Goal: Task Accomplishment & Management: Understand process/instructions

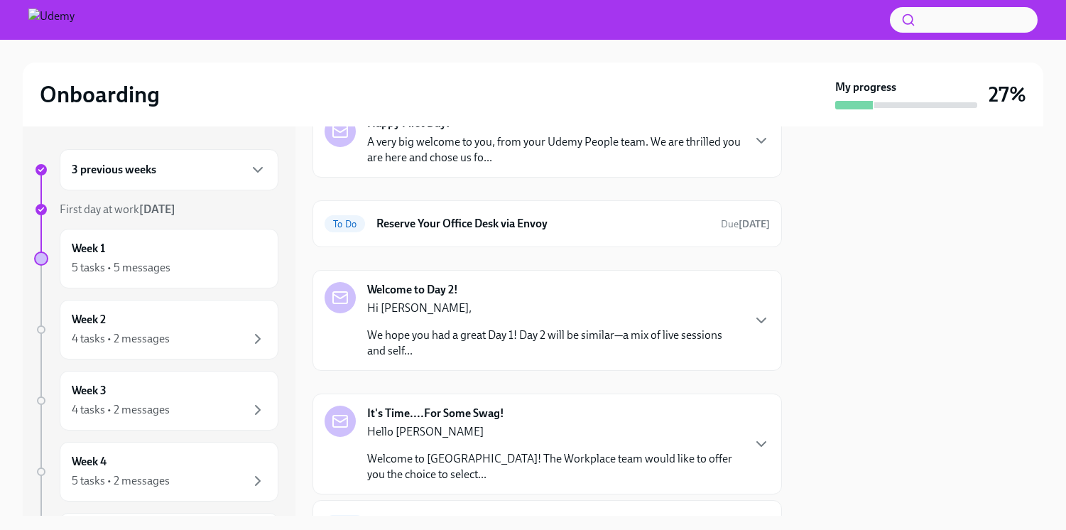
scroll to position [89, 0]
click at [148, 268] on div "5 tasks • 5 messages" at bounding box center [121, 268] width 99 height 16
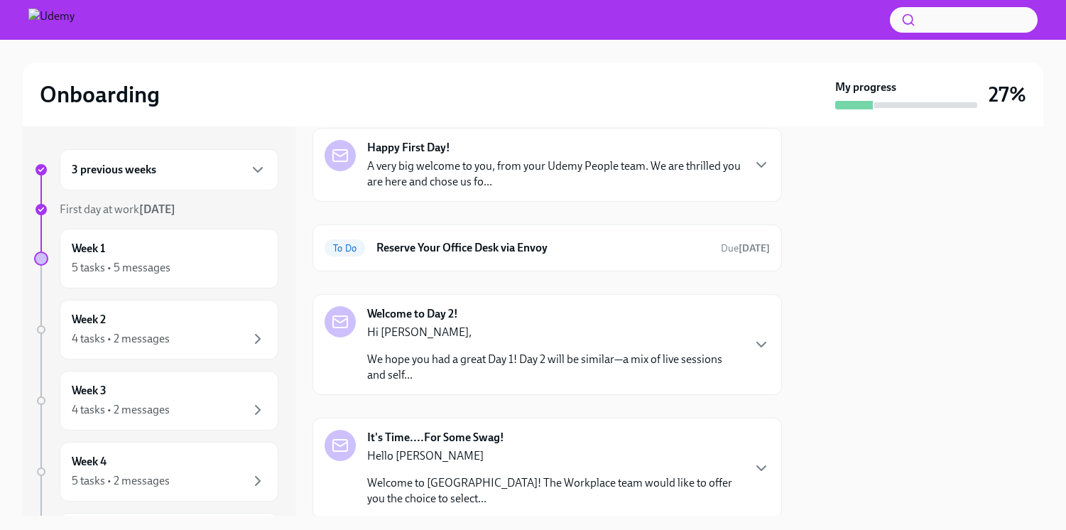
scroll to position [0, 0]
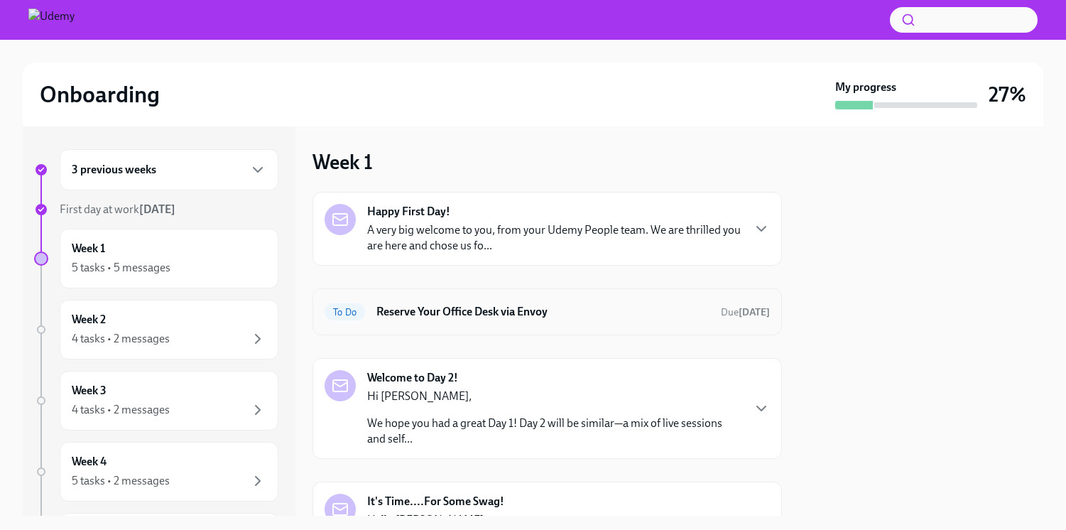
click at [526, 310] on h6 "Reserve Your Office Desk via Envoy" at bounding box center [542, 312] width 333 height 16
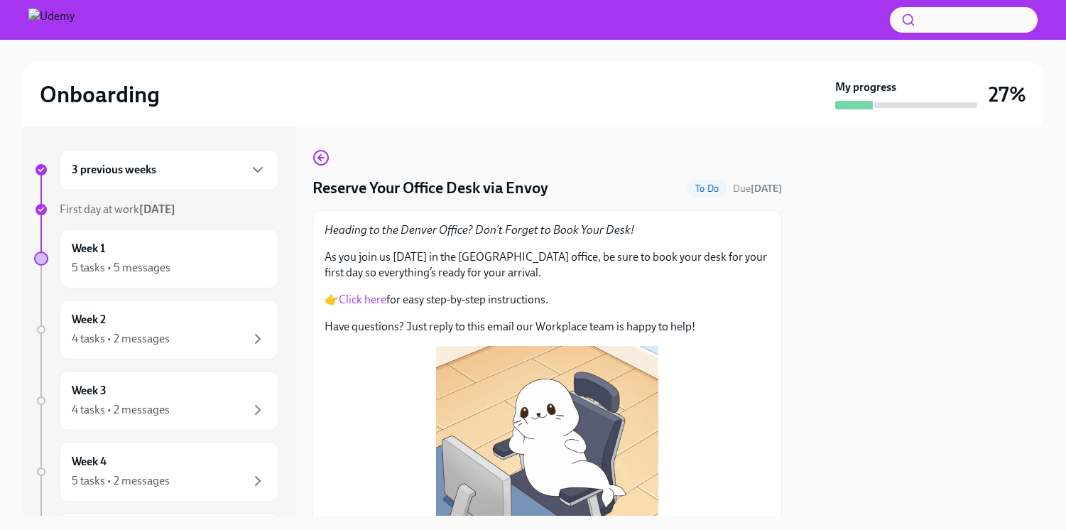
scroll to position [190, 0]
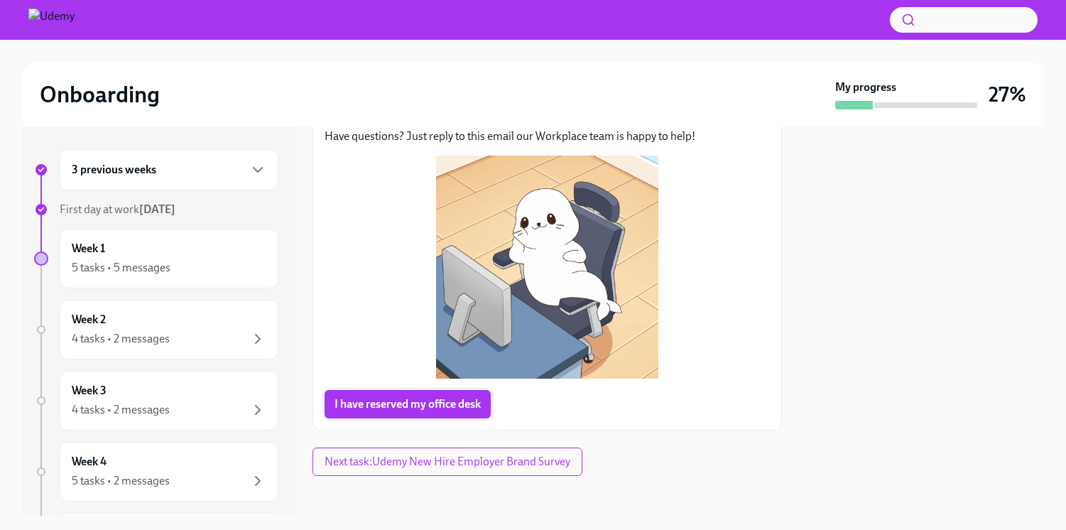
click at [381, 398] on span "I have reserved my office desk" at bounding box center [408, 404] width 146 height 14
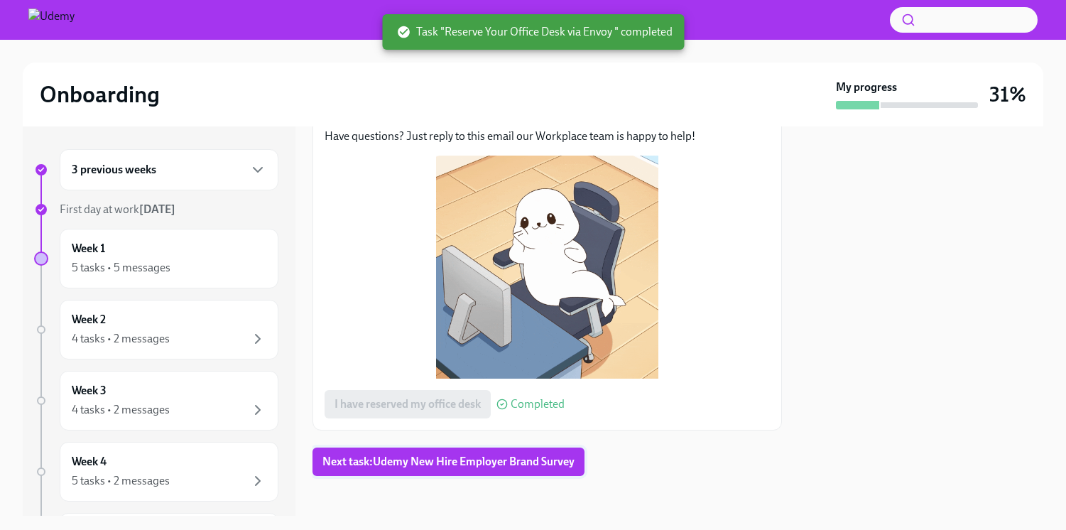
click at [515, 458] on span "Next task : Udemy New Hire Employer Brand Survey" at bounding box center [448, 462] width 252 height 14
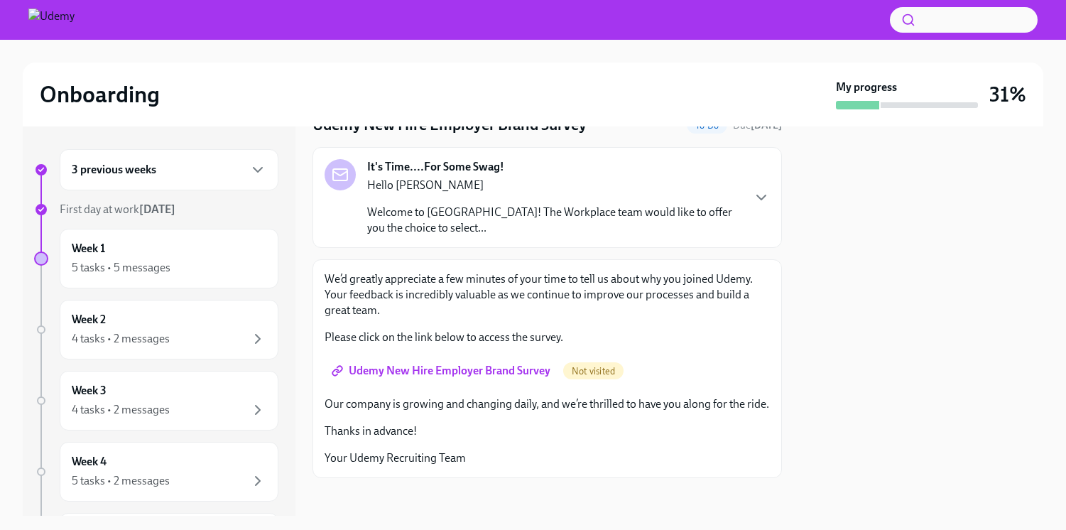
scroll to position [87, 0]
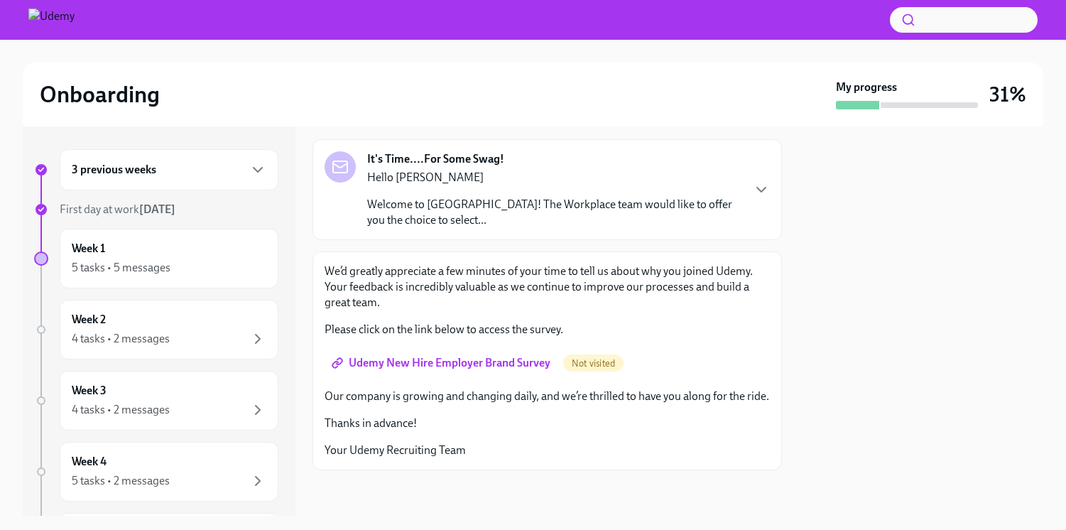
click at [626, 205] on p "Welcome to [GEOGRAPHIC_DATA]! The Workplace team would like to offer you the ch…" at bounding box center [554, 212] width 374 height 31
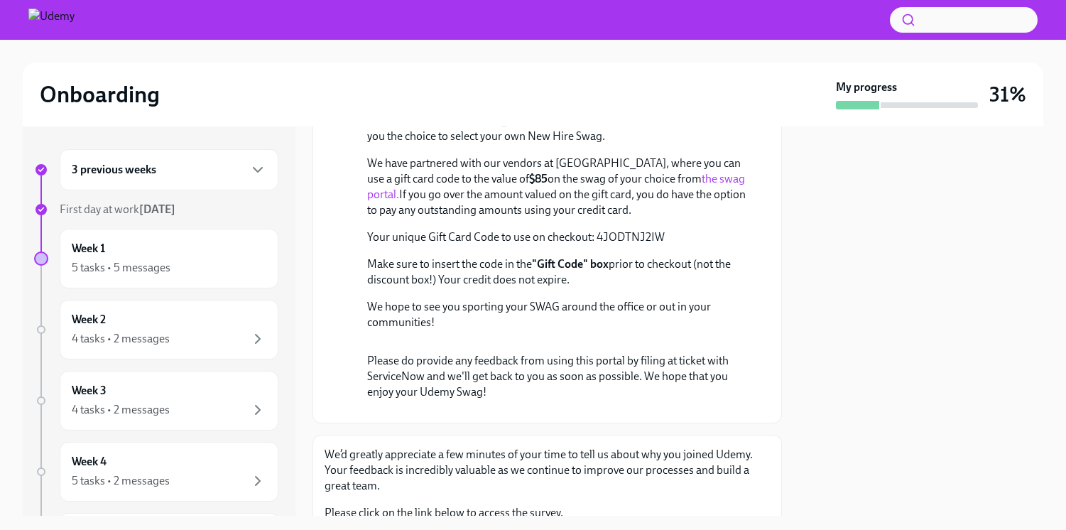
scroll to position [202, 0]
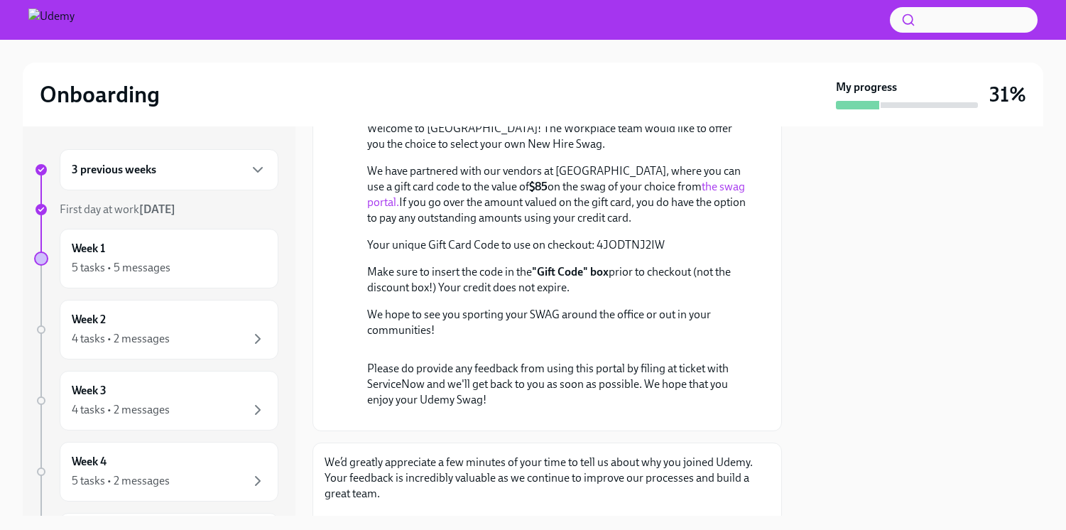
click at [664, 209] on link "the swag portal." at bounding box center [556, 194] width 378 height 29
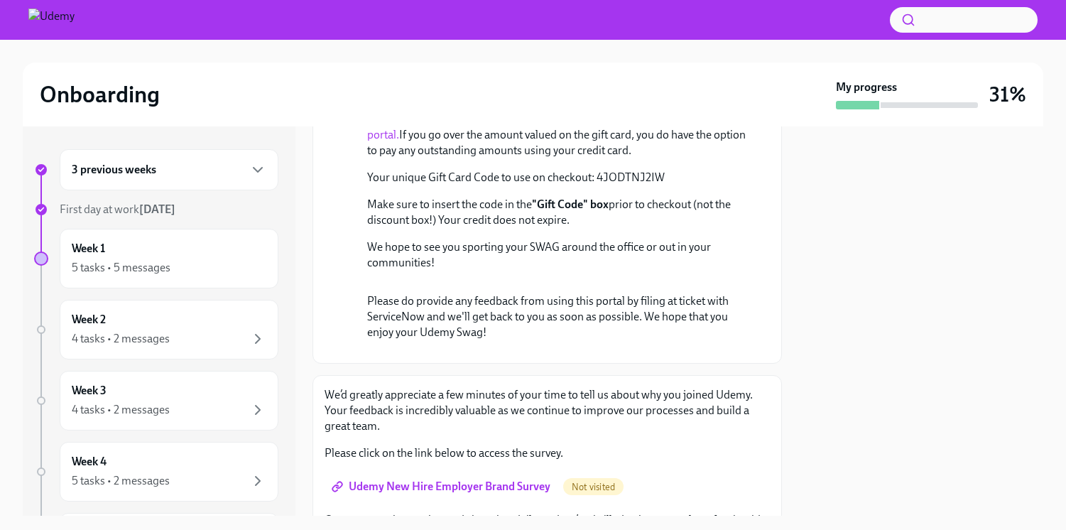
scroll to position [274, 0]
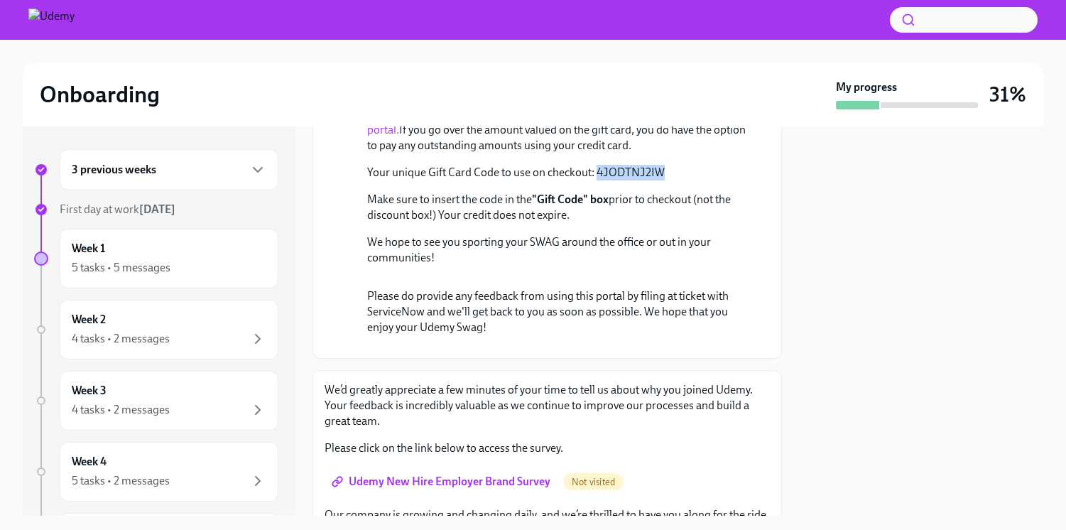
drag, startPoint x: 598, startPoint y: 278, endPoint x: 660, endPoint y: 276, distance: 61.8
click at [660, 180] on p "Your unique Gift Card Code to use on checkout: 4JODTNJ2IW" at bounding box center [557, 173] width 380 height 16
copy p "4JODTNJ2IW"
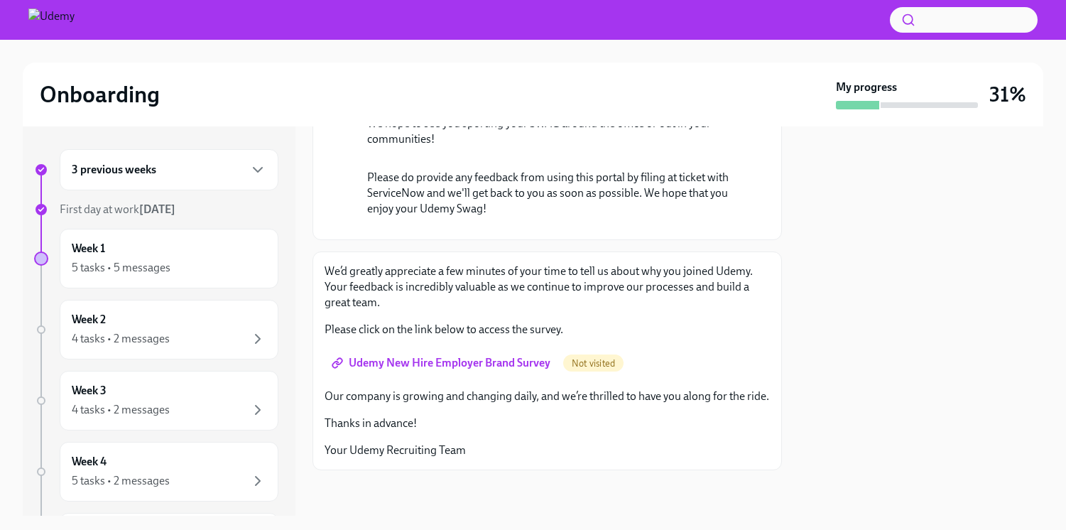
scroll to position [675, 0]
click at [447, 356] on span "Udemy New Hire Employer Brand Survey" at bounding box center [443, 363] width 216 height 14
click at [167, 259] on div "Week 1 5 tasks • 5 messages" at bounding box center [169, 259] width 195 height 36
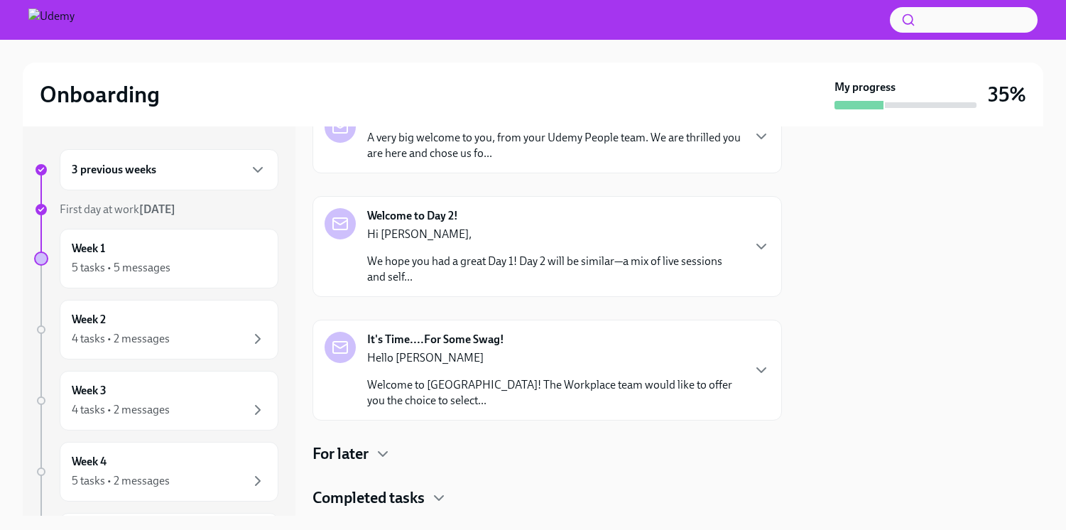
scroll to position [131, 0]
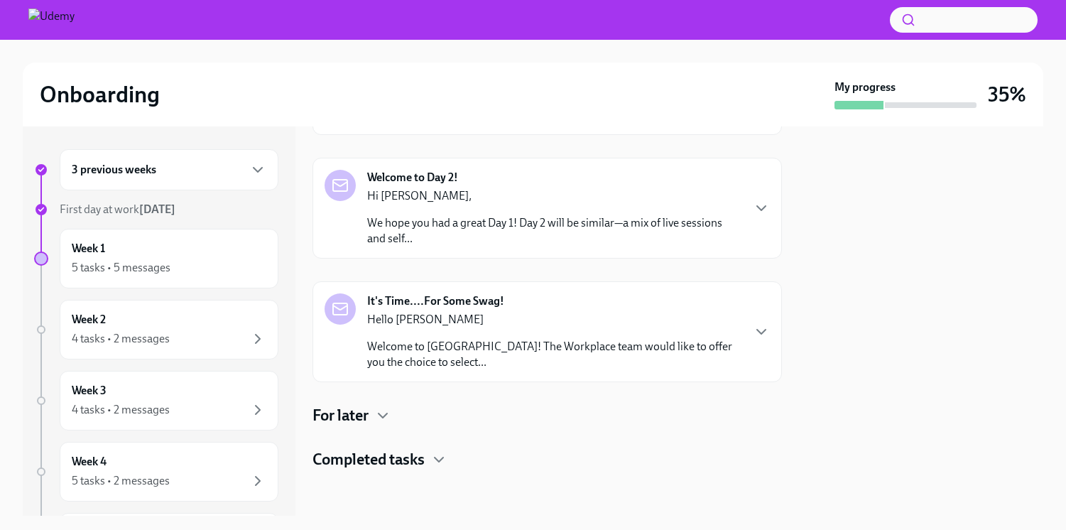
click at [430, 466] on div "Completed tasks" at bounding box center [548, 459] width 470 height 21
click at [389, 423] on icon "button" at bounding box center [382, 415] width 17 height 17
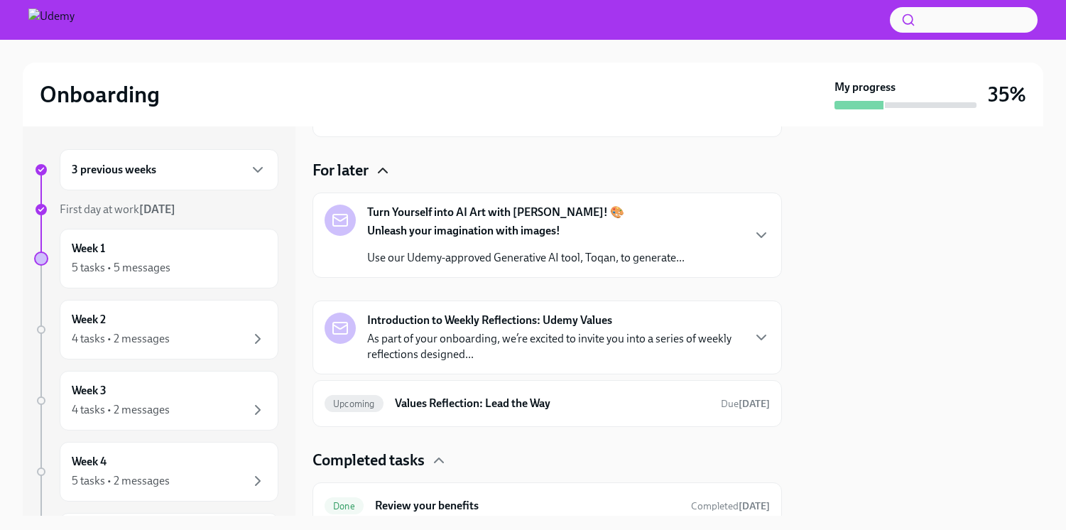
scroll to position [384, 0]
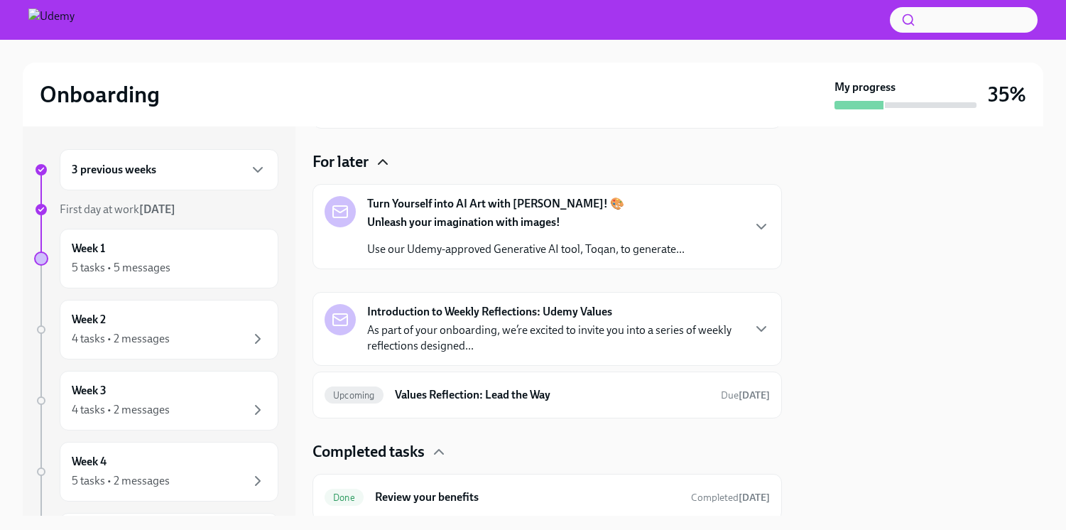
click at [482, 238] on div "Unleash your imagination with images! Use our Udemy-approved Generative AI tool…" at bounding box center [525, 236] width 317 height 43
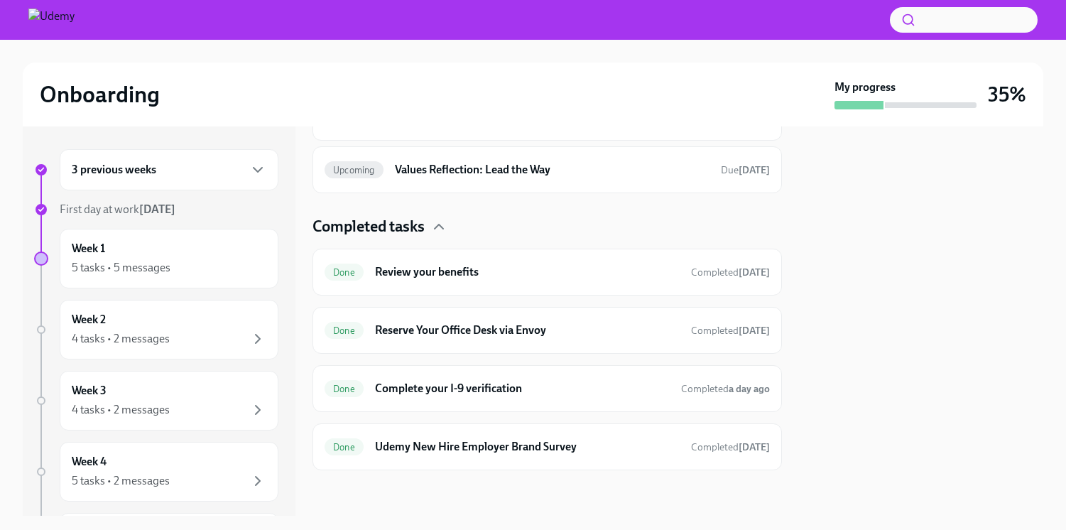
scroll to position [922, 0]
click at [503, 129] on p "As part of your onboarding, we’re excited to invite you into a series of weekly…" at bounding box center [554, 112] width 374 height 31
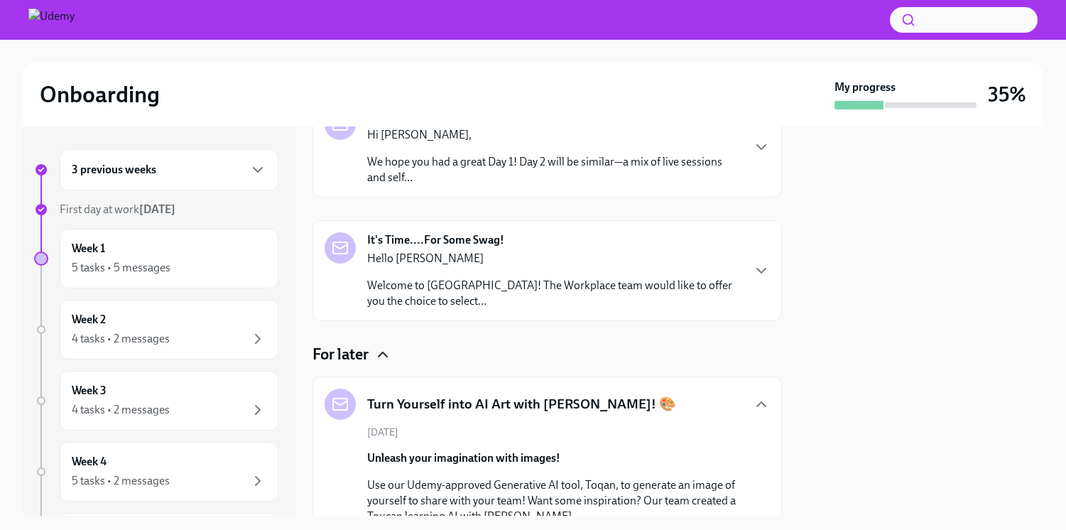
scroll to position [209, 0]
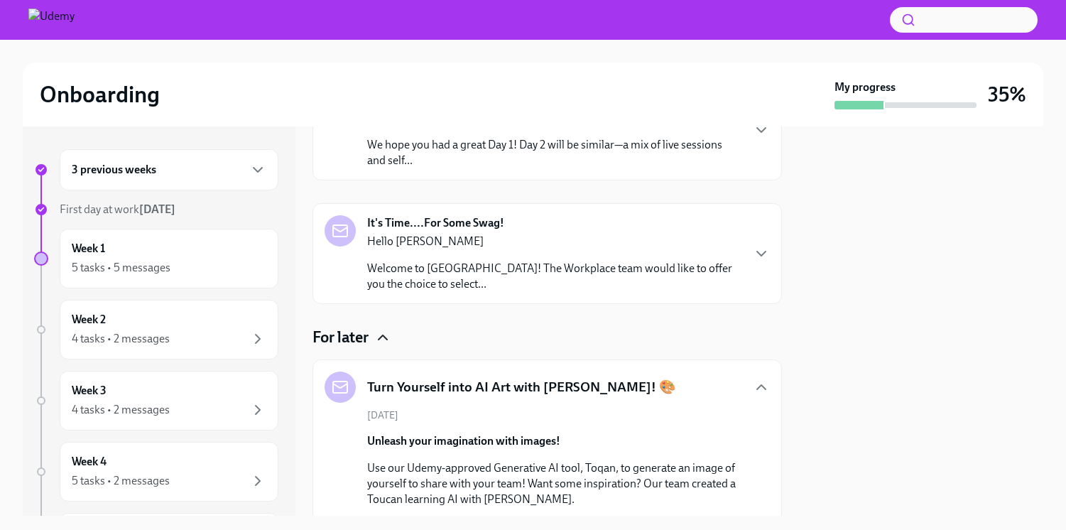
click at [531, 254] on div "Hello [PERSON_NAME] Welcome to Udemy! The Workplace team would like to offer yo…" at bounding box center [554, 263] width 374 height 58
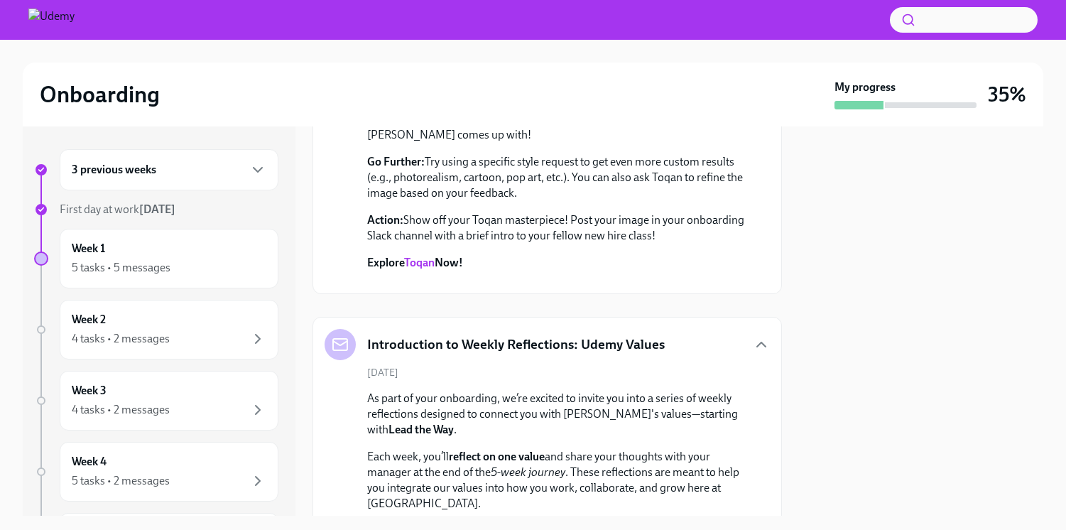
scroll to position [0, 0]
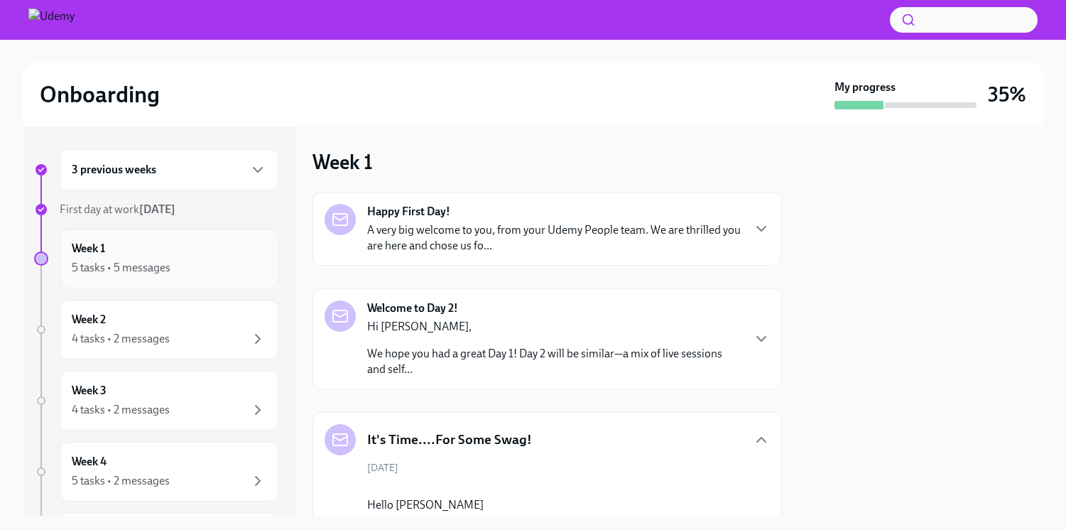
click at [173, 276] on div "5 tasks • 5 messages" at bounding box center [169, 267] width 195 height 17
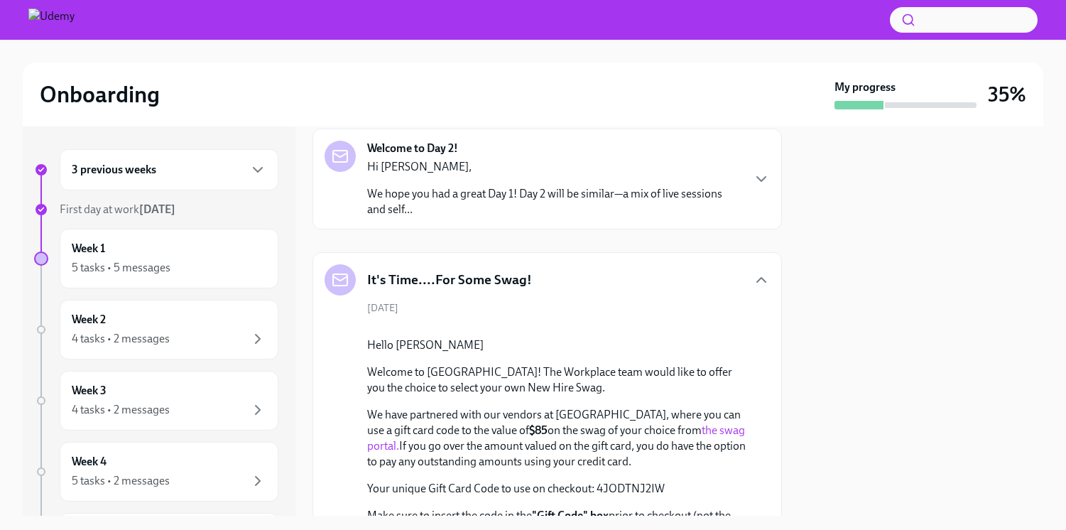
scroll to position [171, 0]
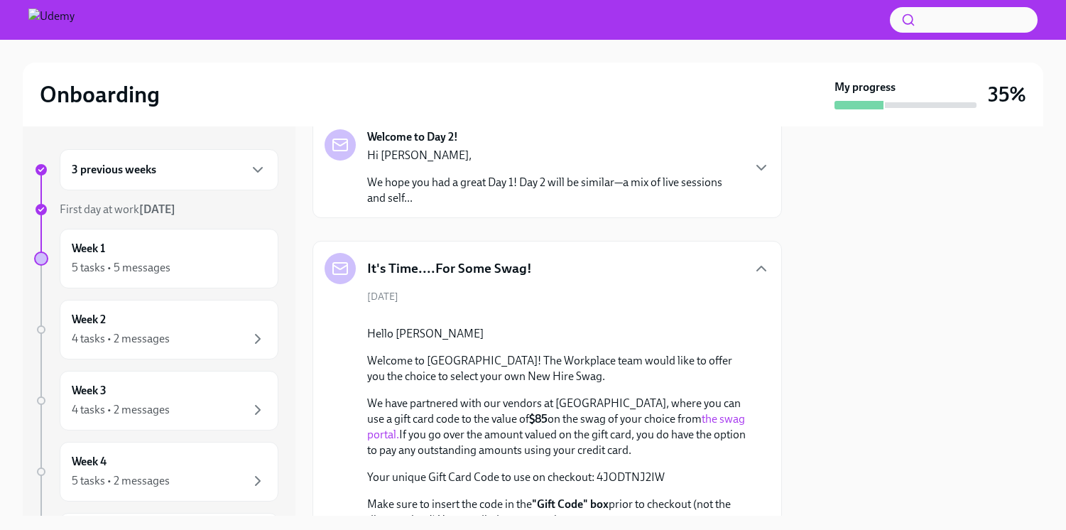
click at [506, 196] on p "We hope you had a great Day 1! Day 2 will be similar—a mix of live sessions and…" at bounding box center [554, 190] width 374 height 31
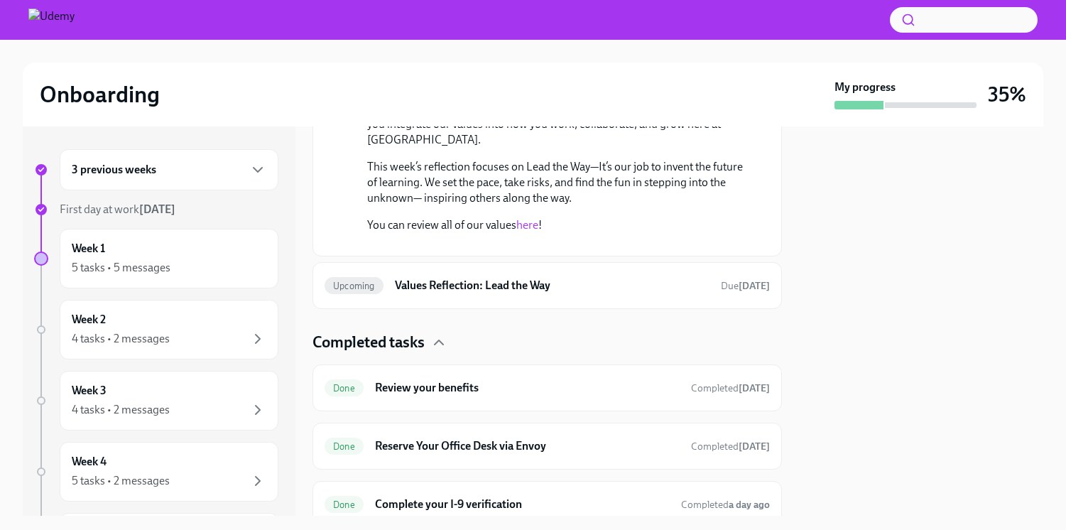
scroll to position [1512, 0]
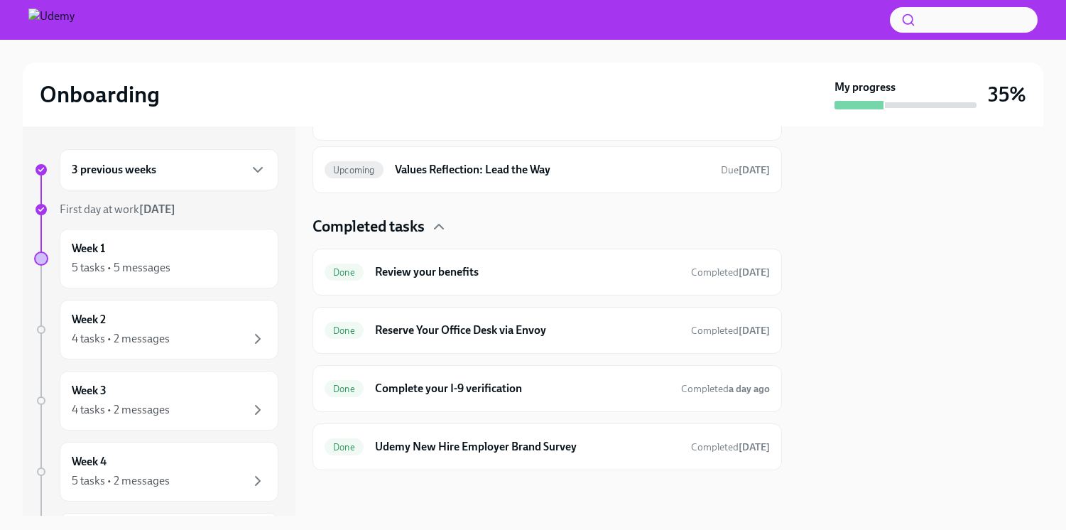
scroll to position [2120, 0]
